Goal: Navigation & Orientation: Understand site structure

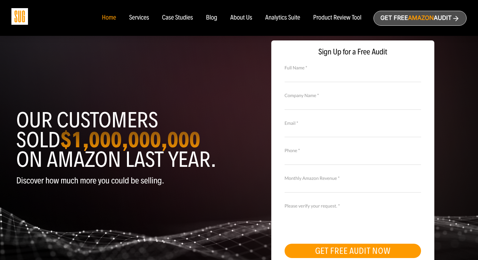
click at [140, 17] on div "Services" at bounding box center [139, 17] width 20 height 7
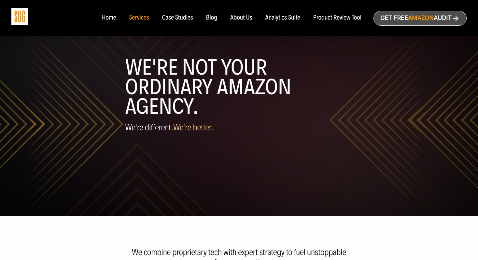
click at [238, 19] on div "About Us" at bounding box center [241, 17] width 22 height 7
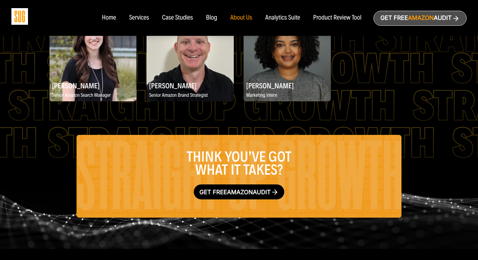
scroll to position [1022, 0]
